Goal: Information Seeking & Learning: Learn about a topic

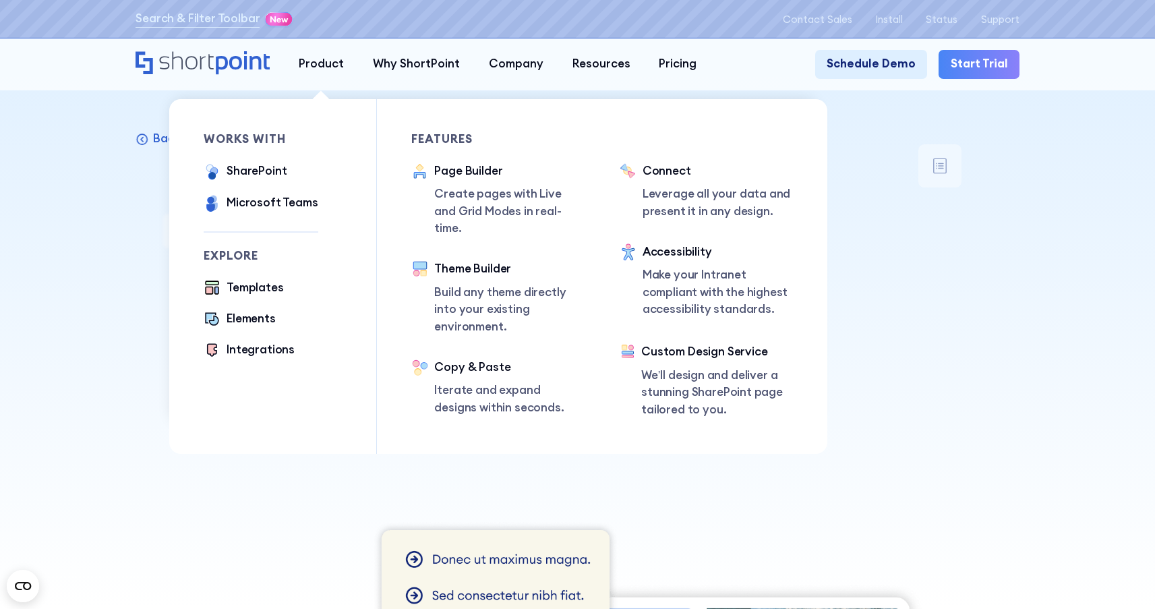
click at [361, 122] on div "works with SharePoint Microsoft Teams SAP Explore Templates Elements Integratio…" at bounding box center [290, 276] width 173 height 355
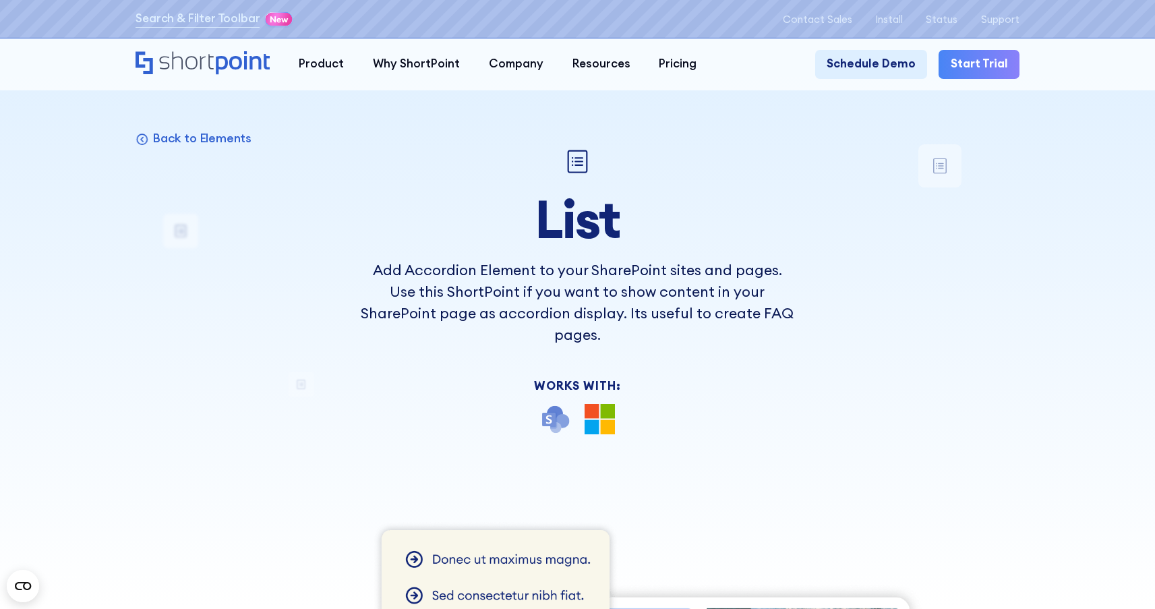
click at [57, 160] on div at bounding box center [577, 304] width 1155 height 609
click at [140, 141] on icon at bounding box center [142, 137] width 13 height 13
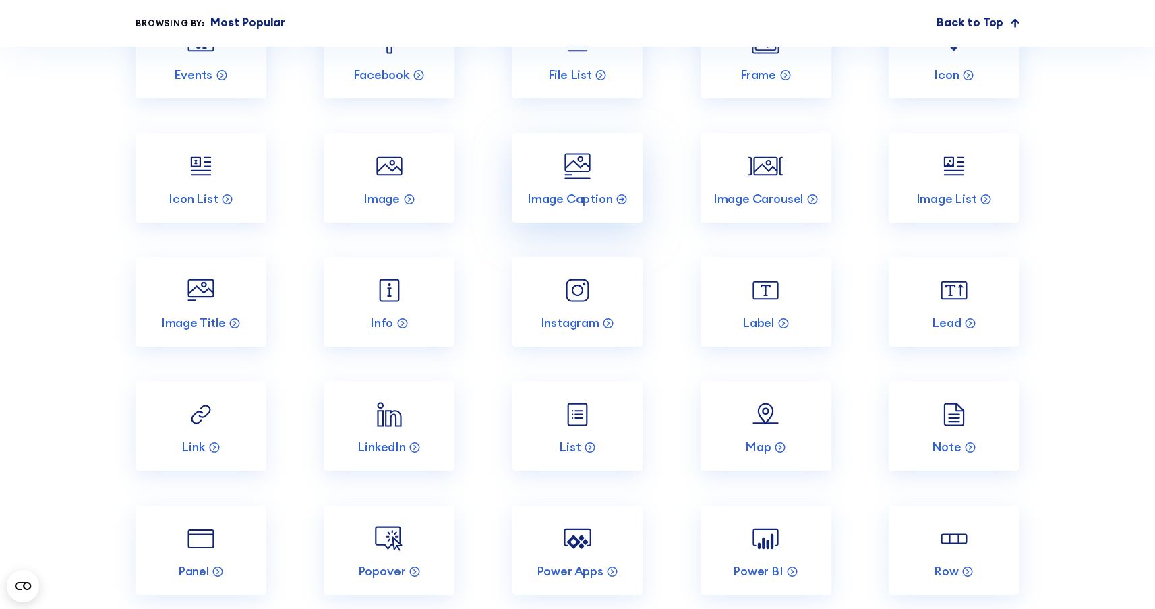
scroll to position [2264, 0]
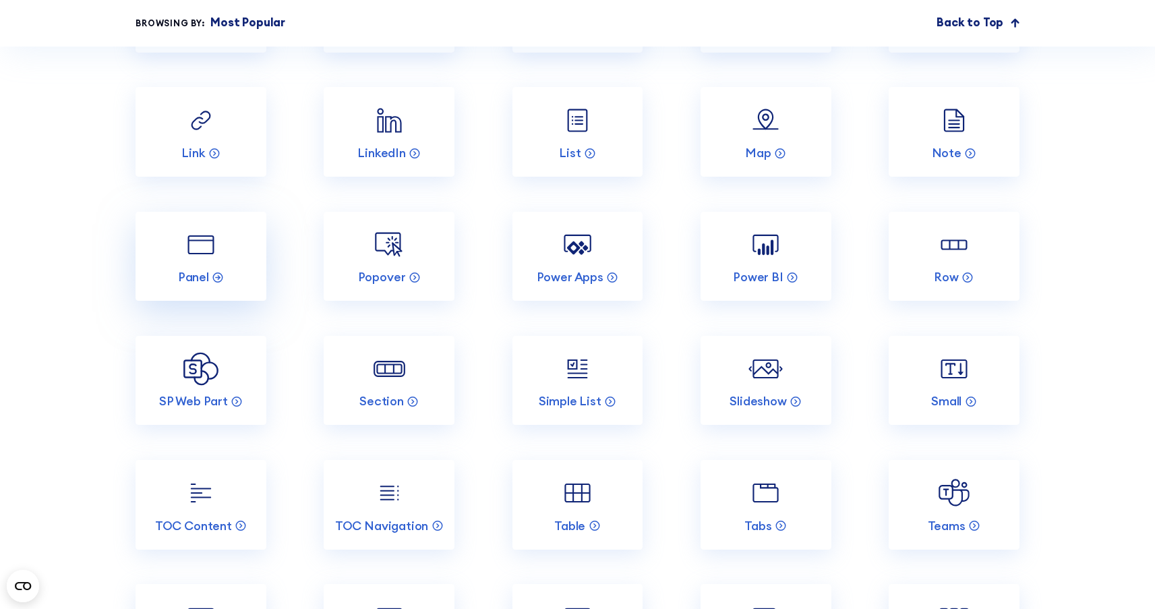
click at [206, 262] on img at bounding box center [200, 244] width 34 height 34
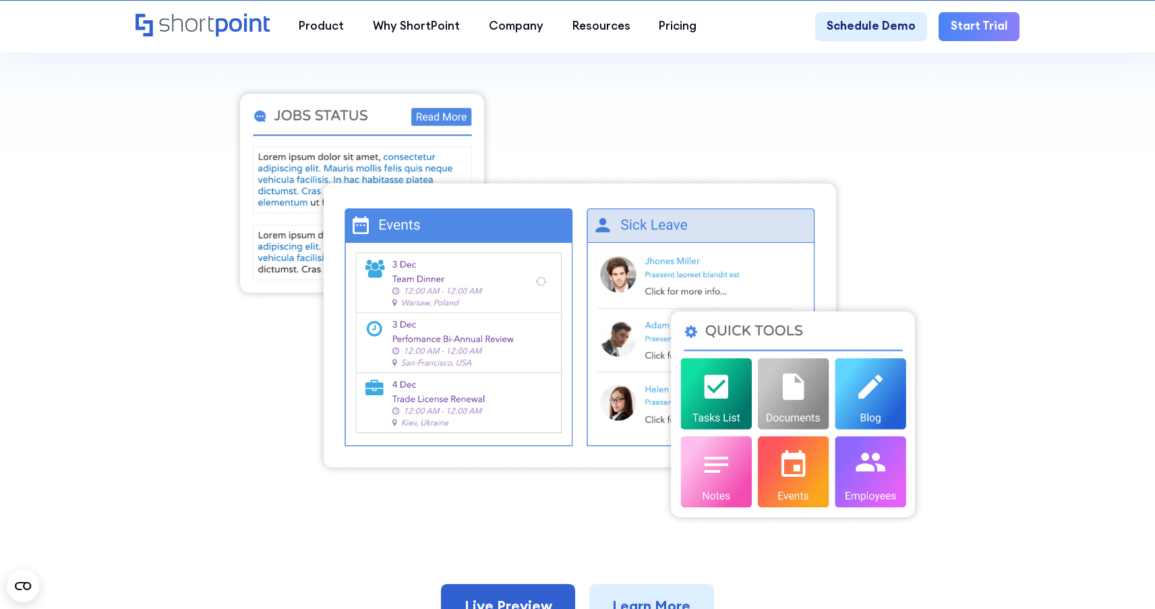
scroll to position [584, 0]
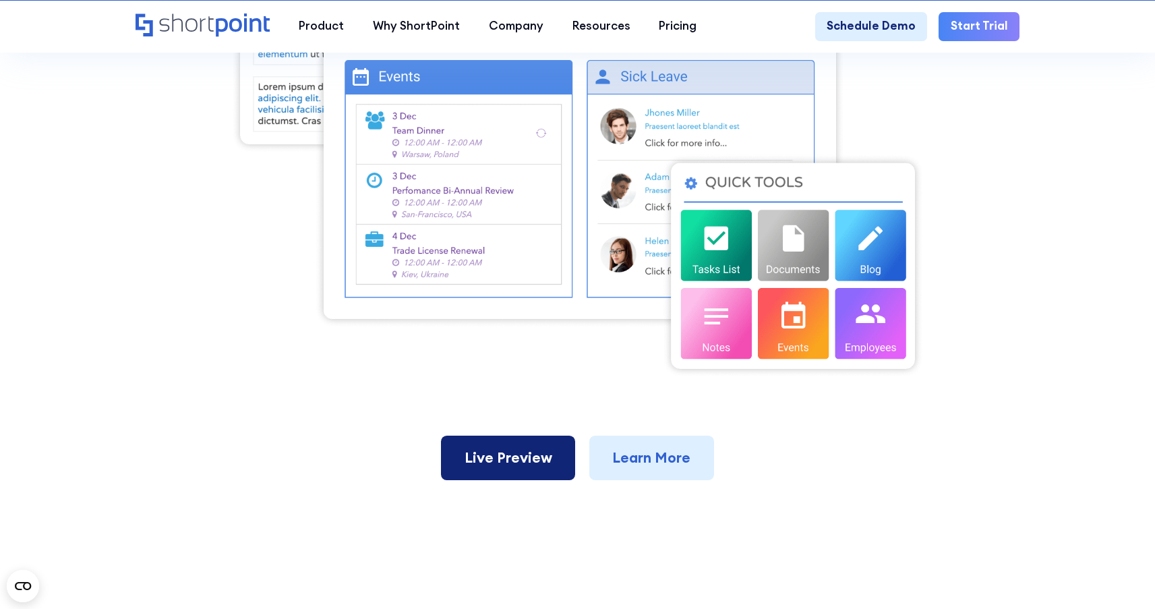
click at [513, 455] on link "Live Preview" at bounding box center [508, 458] width 134 height 44
